Goal: Check status: Check status

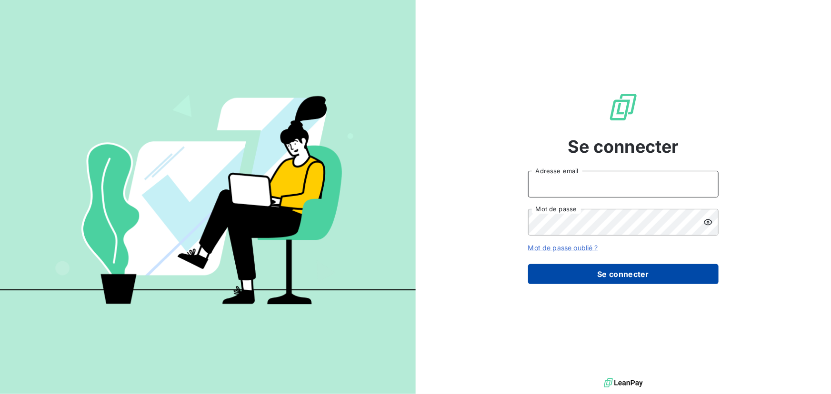
type input "[EMAIL_ADDRESS][DOMAIN_NAME]"
click at [604, 280] on button "Se connecter" at bounding box center [623, 274] width 190 height 20
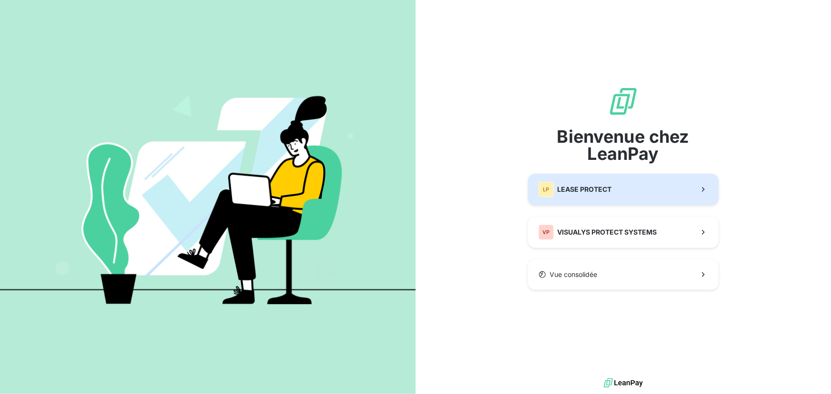
click at [615, 194] on button "LP LEASE PROTECT" at bounding box center [623, 189] width 190 height 31
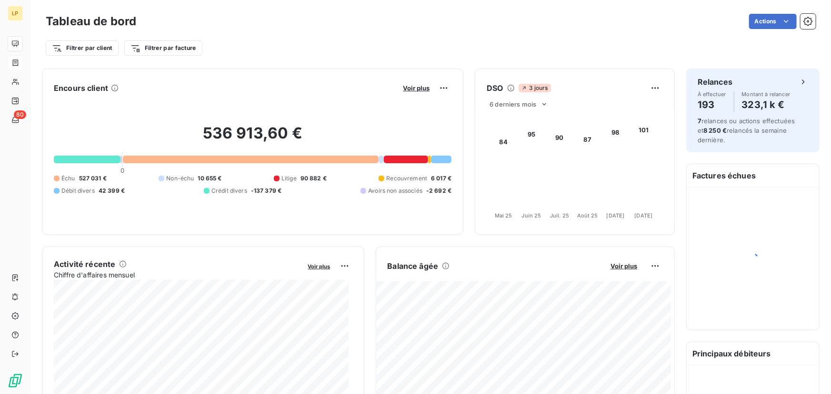
click at [19, 58] on div at bounding box center [15, 62] width 15 height 15
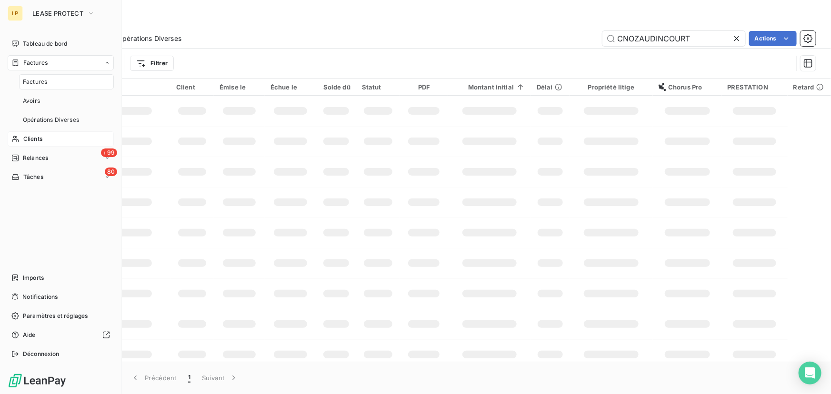
click at [37, 140] on span "Clients" at bounding box center [32, 139] width 19 height 9
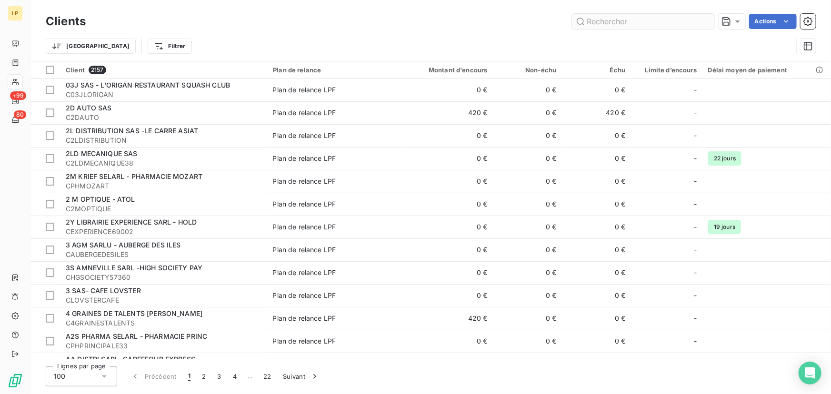
click at [687, 22] on input "text" at bounding box center [643, 21] width 143 height 15
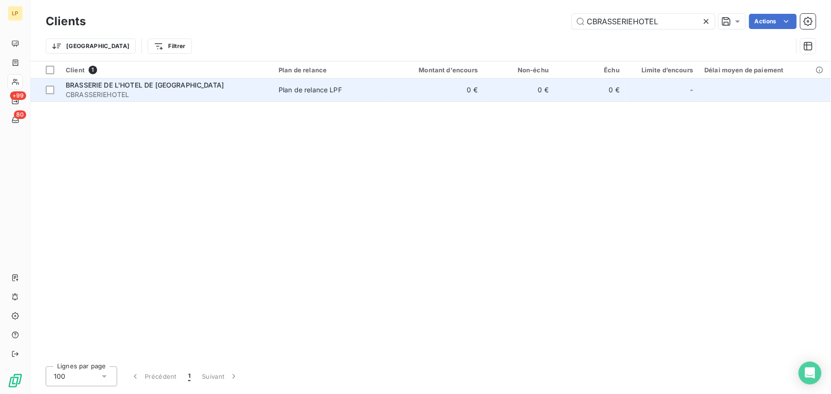
type input "CBRASSERIEHOTEL"
click at [540, 82] on td "0 €" at bounding box center [518, 90] width 71 height 23
